Goal: Task Accomplishment & Management: Use online tool/utility

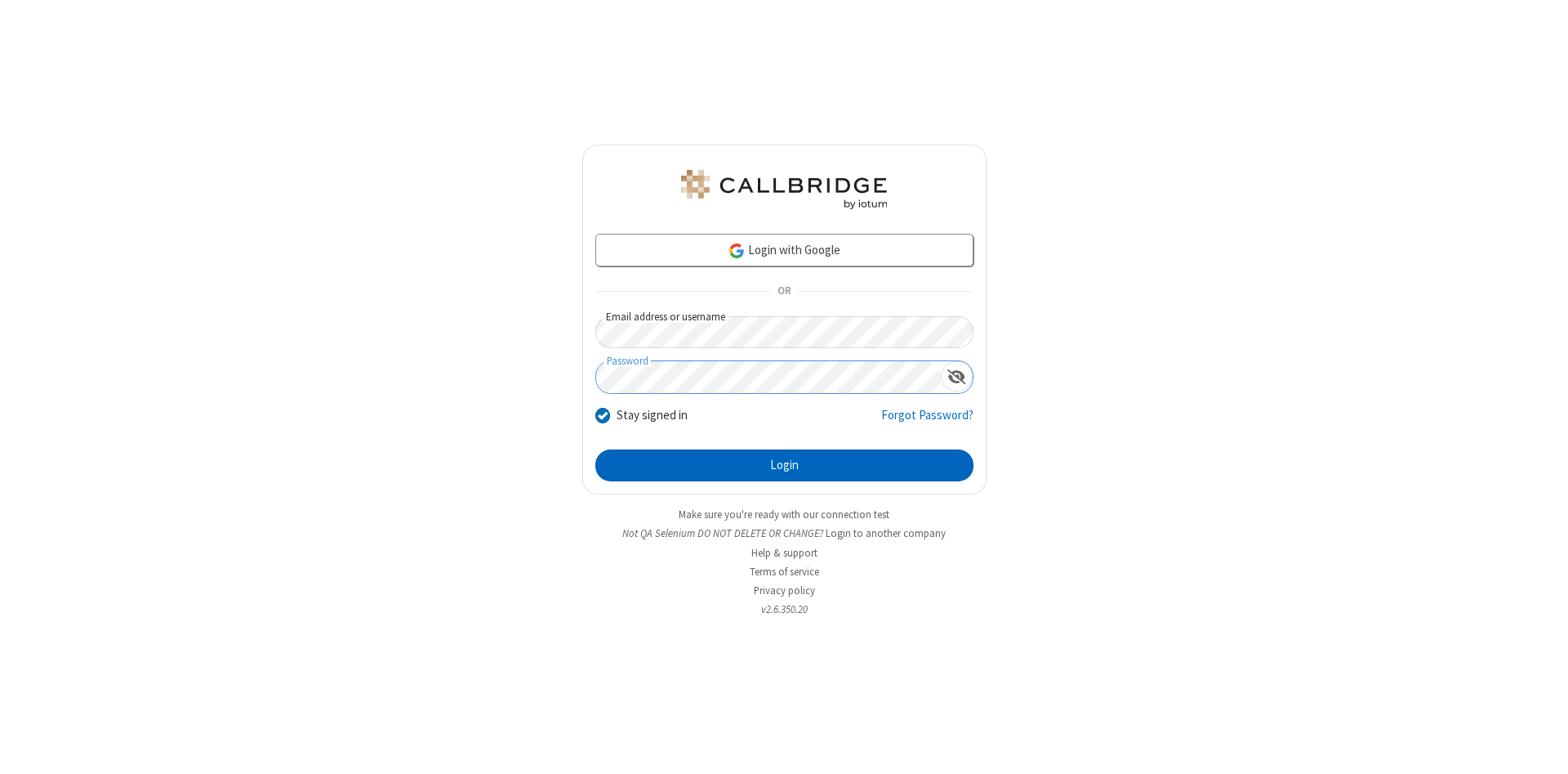
click at [784, 465] on button "Login" at bounding box center [785, 465] width 378 height 33
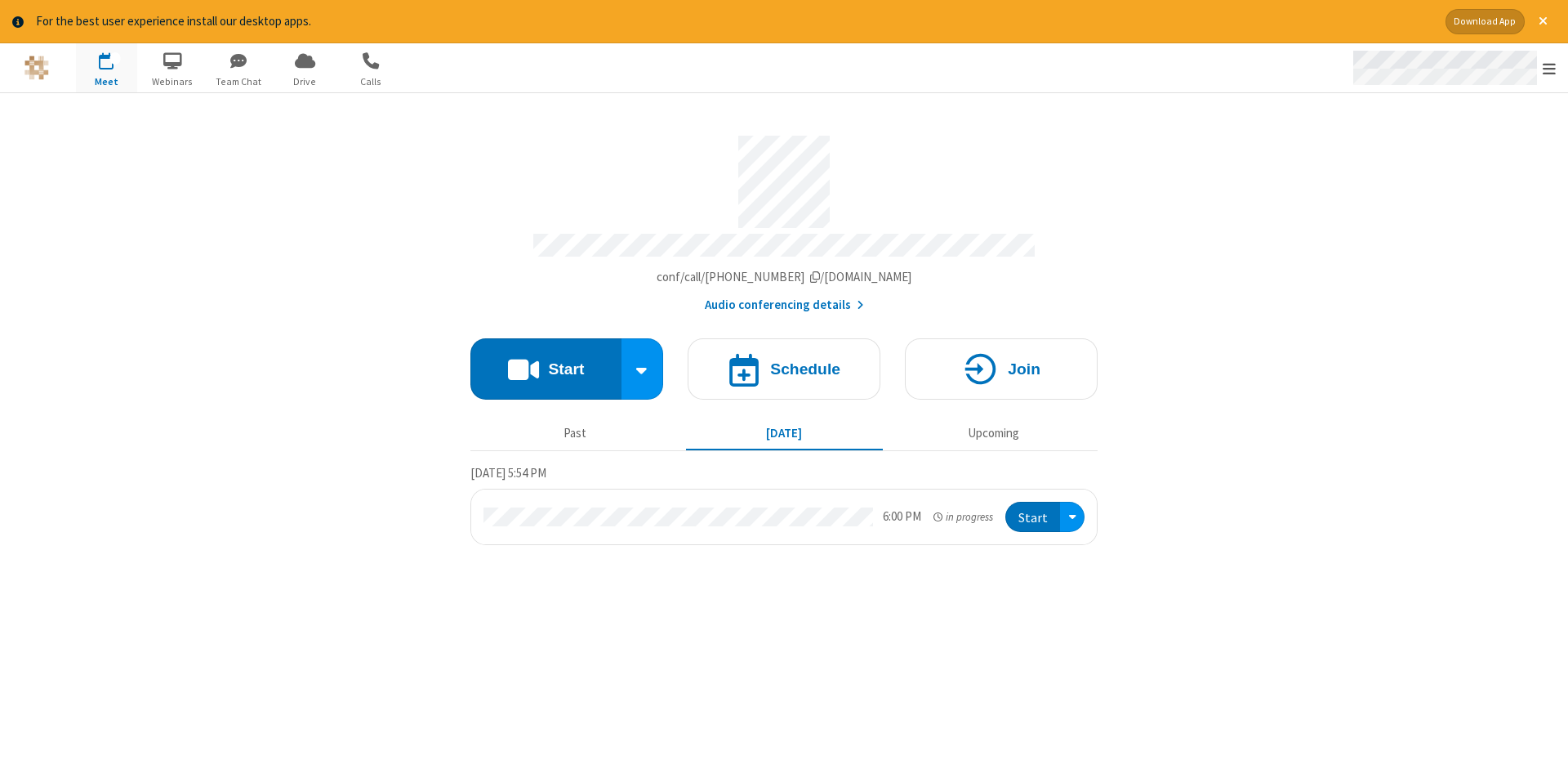
click at [1550, 69] on span "Open menu" at bounding box center [1550, 69] width 13 height 17
click at [305, 81] on span "Drive" at bounding box center [305, 82] width 61 height 15
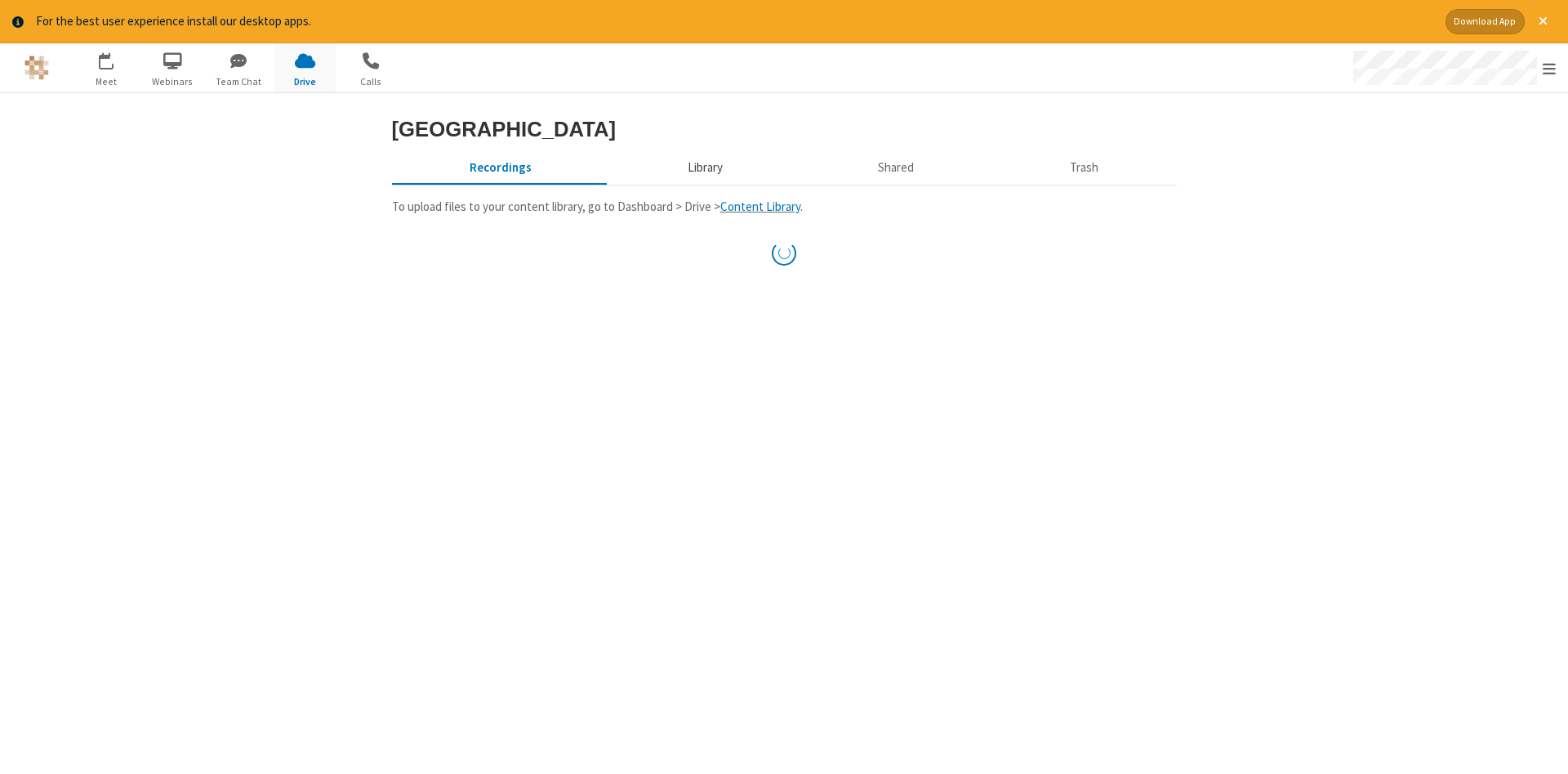
click at [703, 184] on button "Library" at bounding box center [705, 168] width 191 height 31
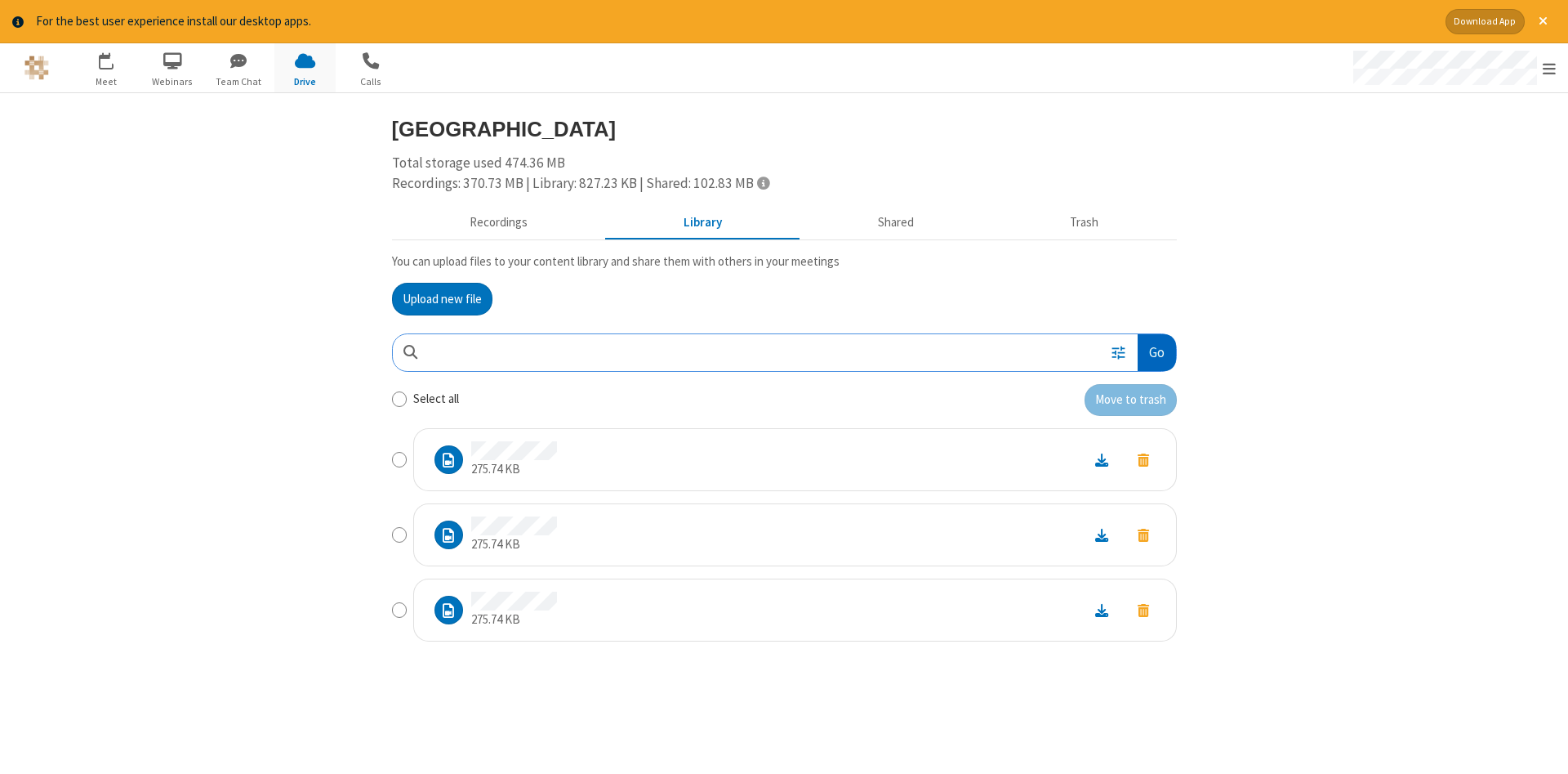
click at [1156, 352] on button "Go" at bounding box center [1156, 352] width 38 height 37
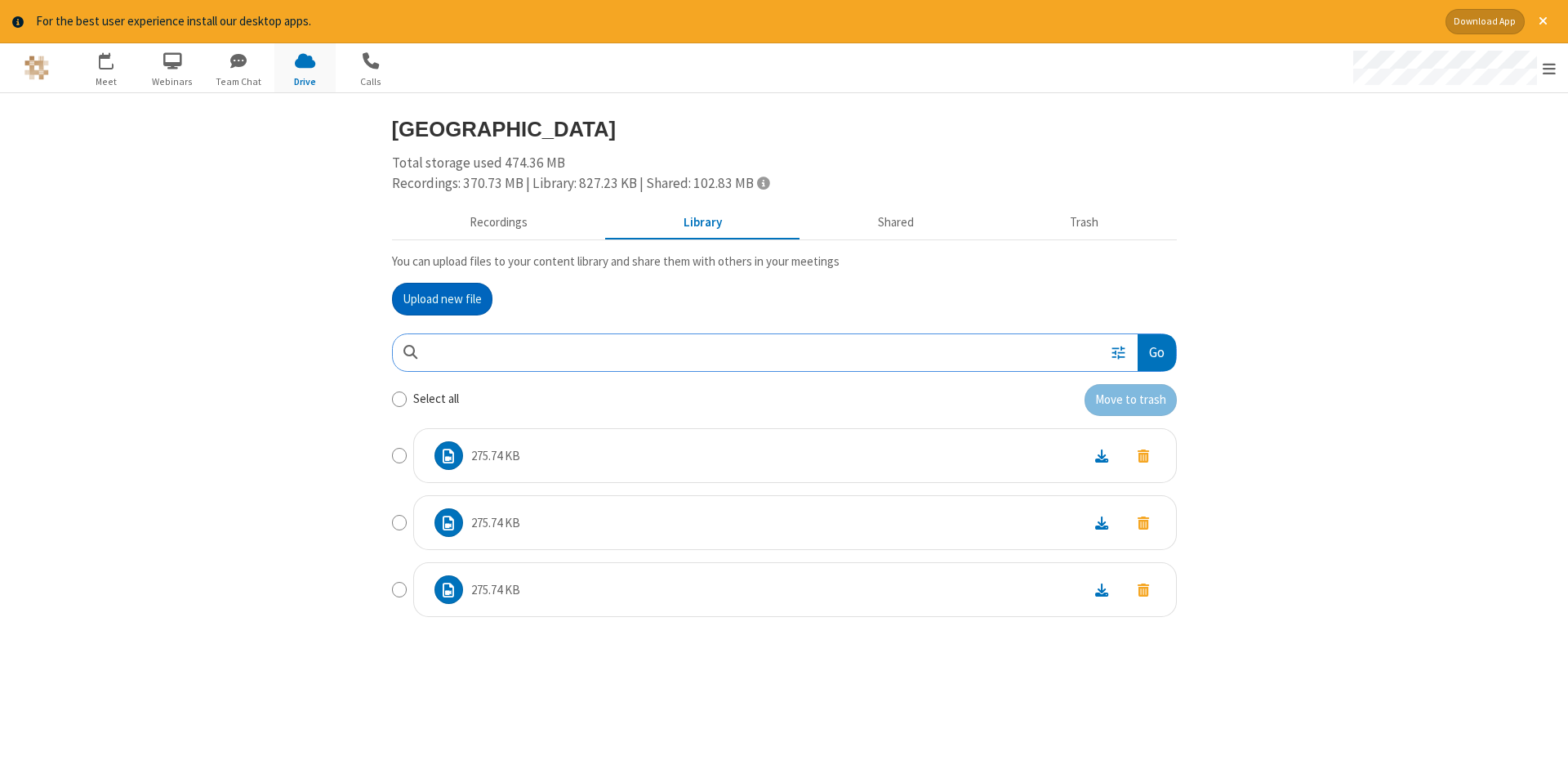
click at [442, 298] on button "Upload new file" at bounding box center [443, 299] width 100 height 33
